Goal: Task Accomplishment & Management: Manage account settings

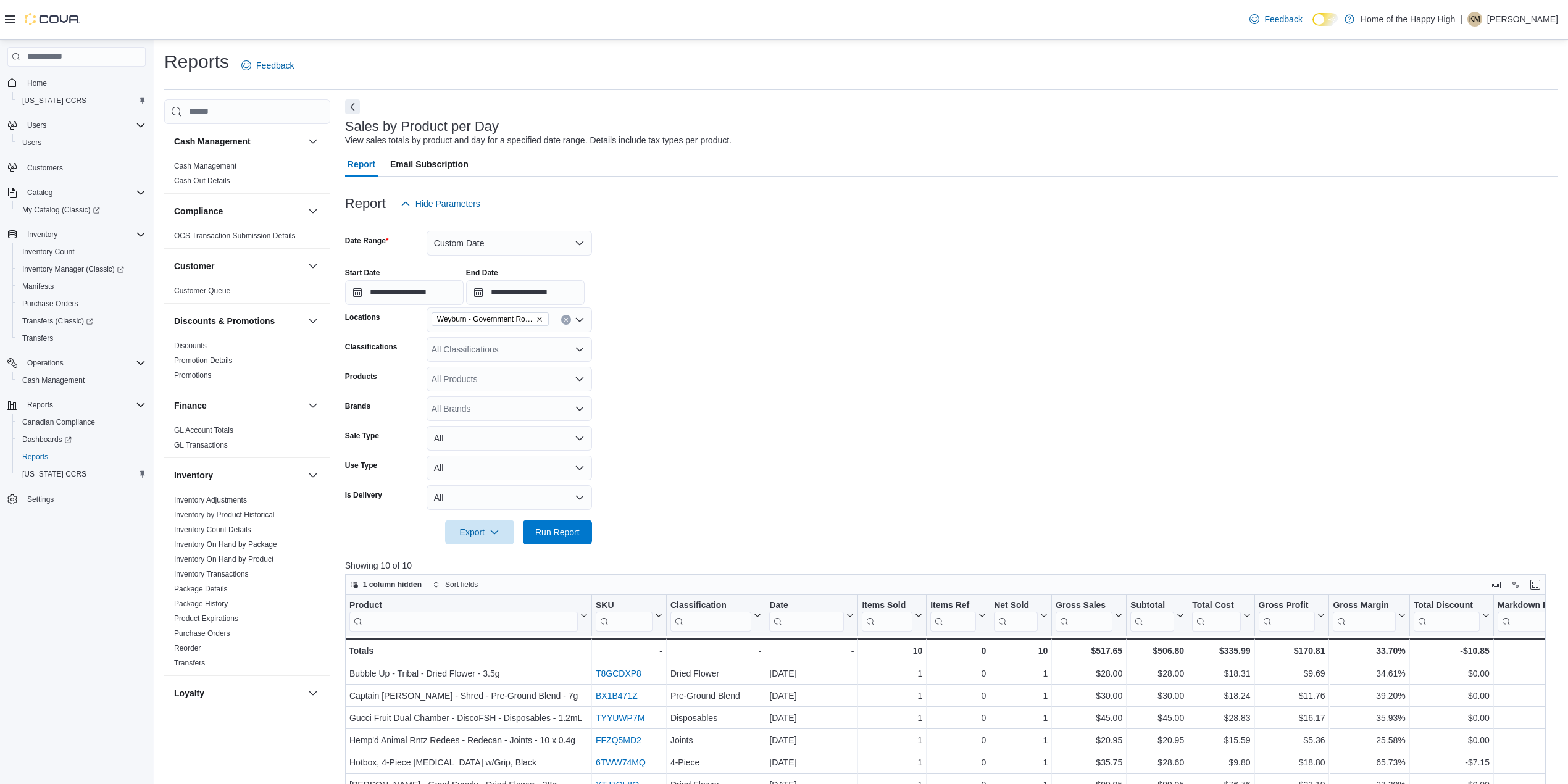
scroll to position [510, 0]
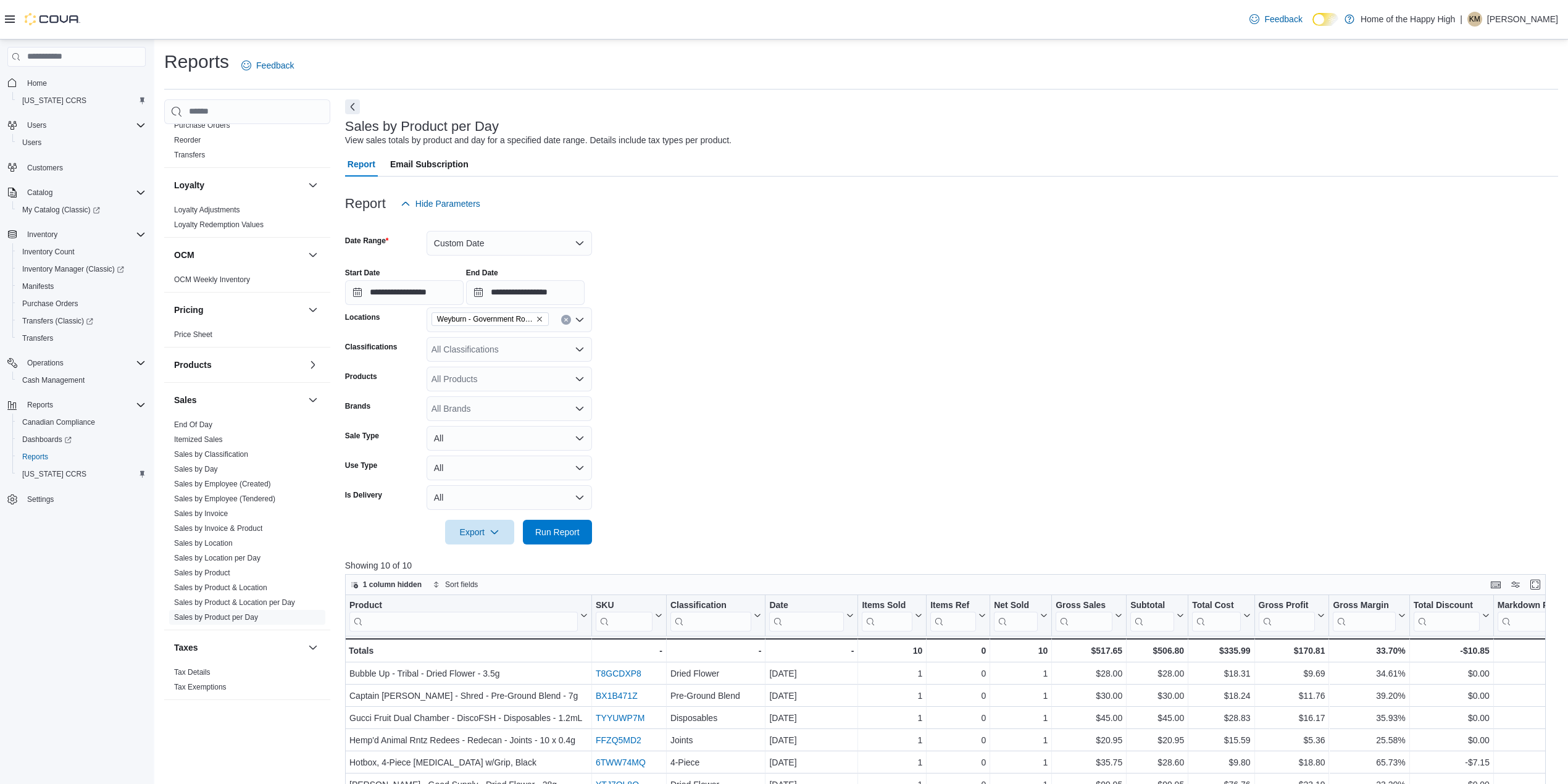
click at [1541, 26] on p "[PERSON_NAME]" at bounding box center [1522, 19] width 71 height 15
click at [1495, 123] on span "Sign Out" at bounding box center [1478, 126] width 33 height 12
